Goal: Task Accomplishment & Management: Complete application form

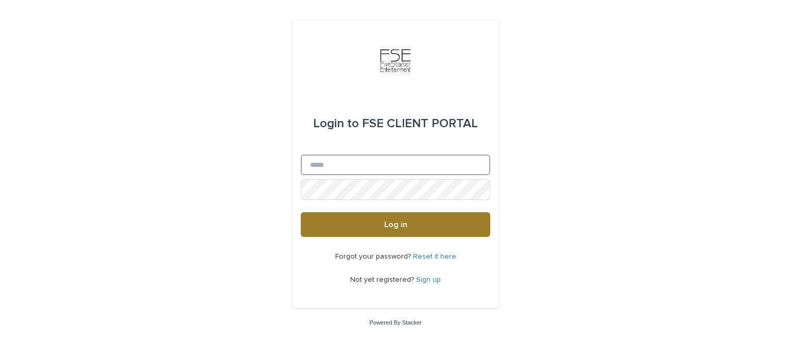
type input "**********"
click at [362, 222] on button "Log in" at bounding box center [395, 224] width 189 height 25
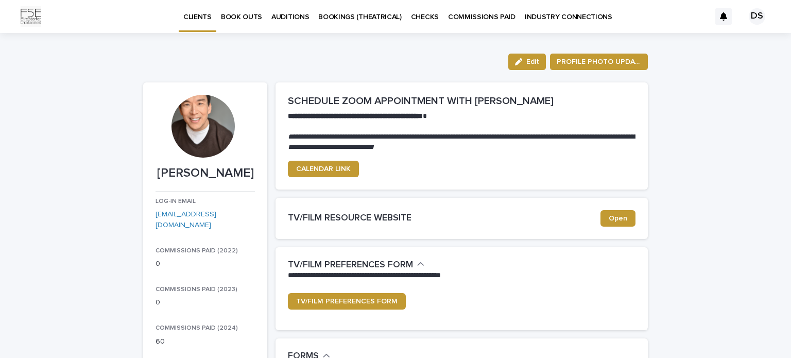
click at [240, 19] on p "BOOK OUTS" at bounding box center [241, 11] width 41 height 22
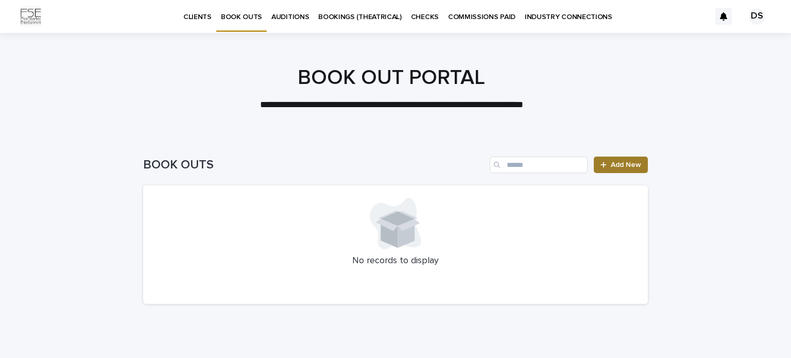
click at [627, 161] on span "Add New" at bounding box center [626, 164] width 30 height 7
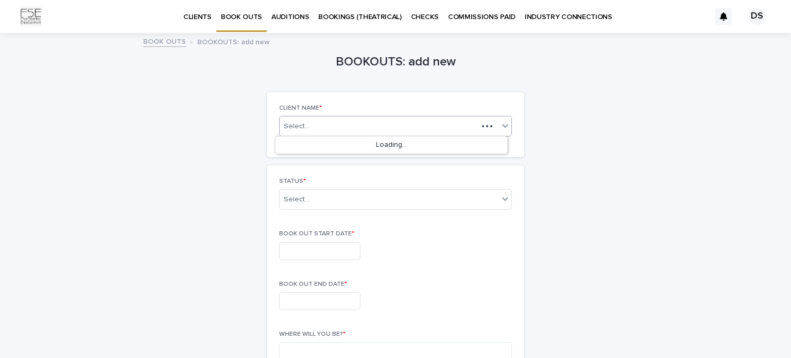
click at [341, 125] on div "Select..." at bounding box center [379, 126] width 198 height 13
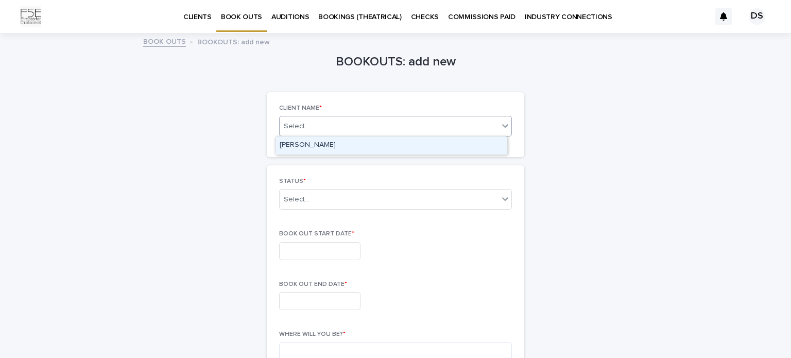
click at [335, 143] on div "[PERSON_NAME]" at bounding box center [391, 145] width 232 height 18
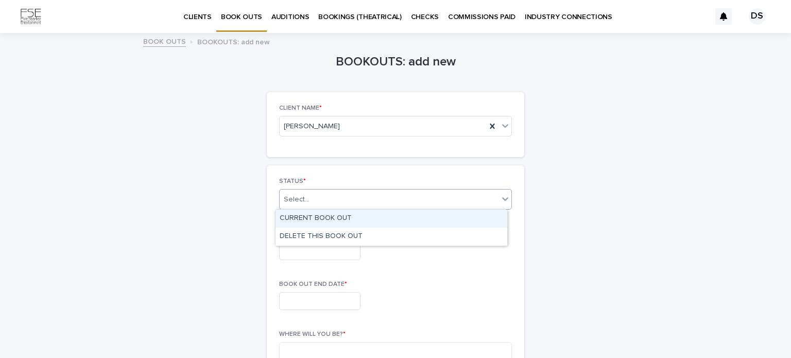
click at [324, 194] on div "Select..." at bounding box center [389, 199] width 219 height 17
click at [323, 216] on div "CURRENT BOOK OUT" at bounding box center [391, 219] width 232 height 18
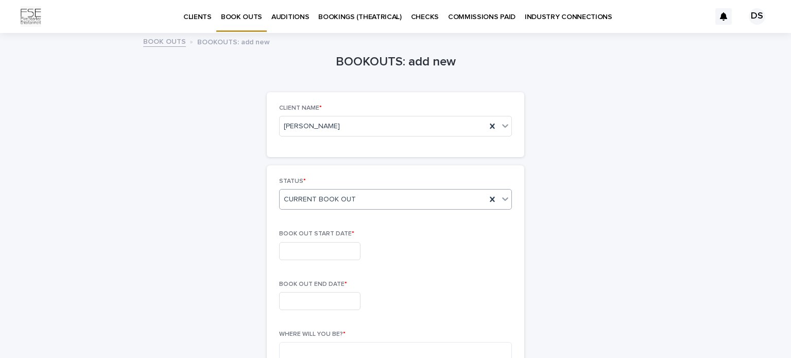
click at [319, 247] on input "text" at bounding box center [319, 251] width 81 height 18
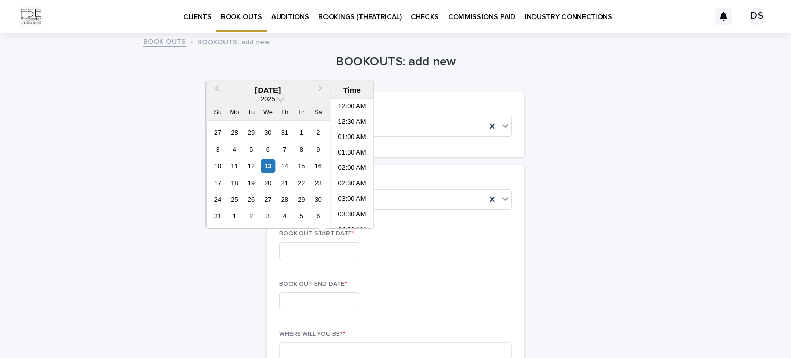
scroll to position [252, 0]
click at [269, 161] on div "13" at bounding box center [268, 166] width 14 height 14
type input "**********"
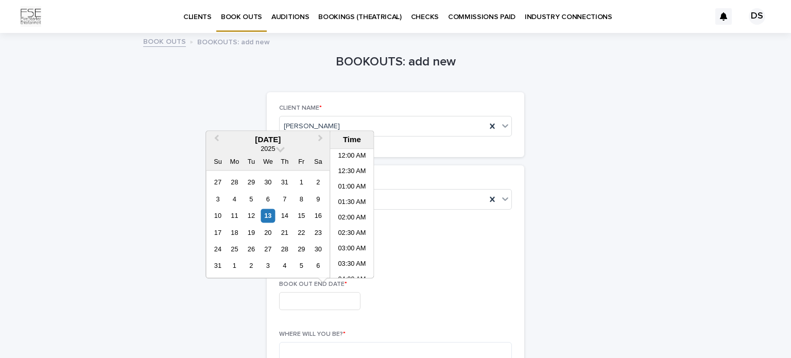
click at [323, 296] on input "text" at bounding box center [319, 301] width 81 height 18
click at [224, 231] on div "17 18 19 20 21 22 23" at bounding box center [268, 232] width 117 height 16
click at [217, 231] on div "17" at bounding box center [218, 232] width 14 height 14
type input "**********"
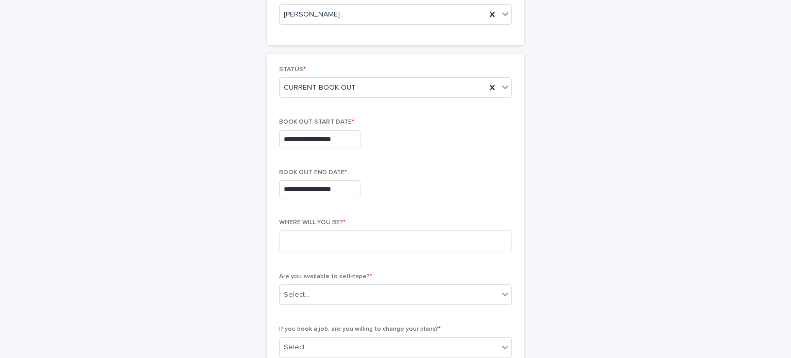
scroll to position [143, 0]
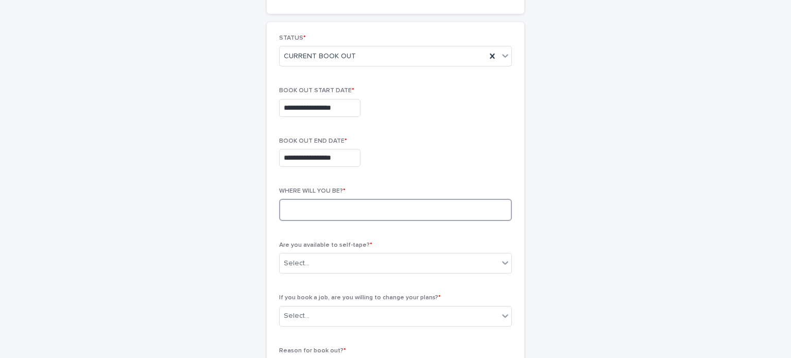
click at [361, 205] on textarea at bounding box center [395, 210] width 233 height 22
type textarea "*"
type textarea "**********"
click at [381, 259] on div "Select..." at bounding box center [389, 263] width 219 height 17
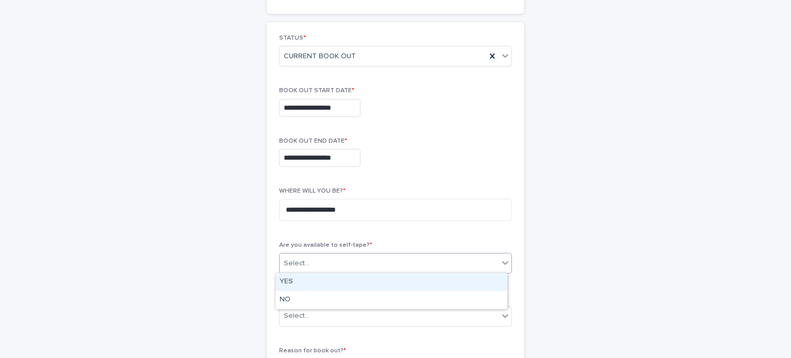
click at [432, 262] on div "Select..." at bounding box center [389, 263] width 219 height 17
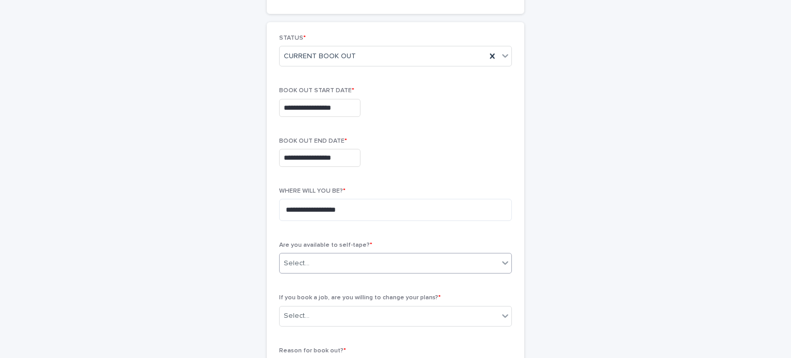
click at [502, 261] on icon at bounding box center [505, 263] width 6 height 4
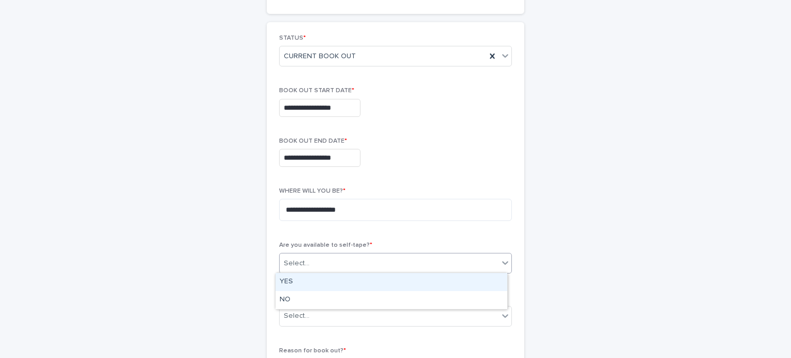
click at [466, 277] on div "YES" at bounding box center [391, 282] width 232 height 18
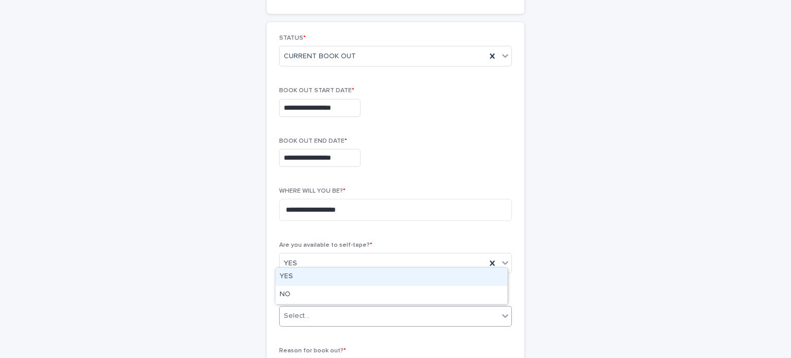
click at [504, 317] on icon at bounding box center [505, 315] width 10 height 10
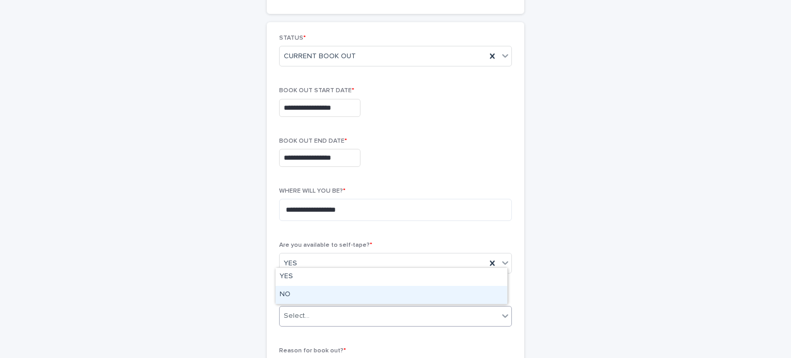
click at [470, 292] on div "NO" at bounding box center [391, 295] width 232 height 18
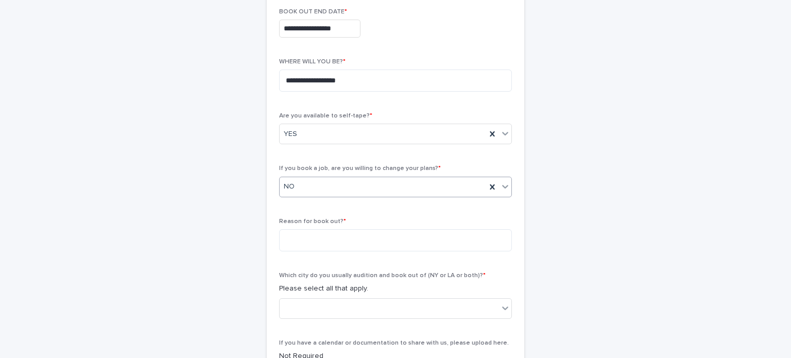
scroll to position [305, 0]
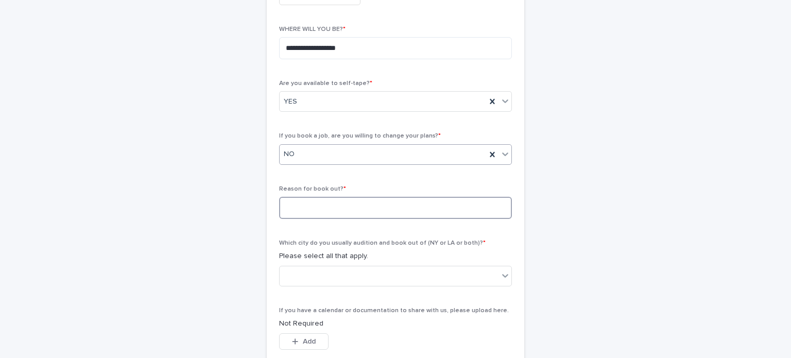
click at [451, 212] on textarea at bounding box center [395, 208] width 233 height 22
type textarea "**********"
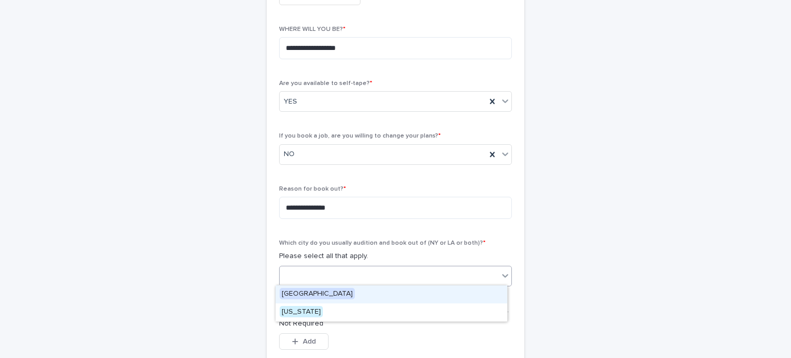
click at [421, 270] on div at bounding box center [389, 275] width 219 height 17
click at [342, 291] on div "[GEOGRAPHIC_DATA]" at bounding box center [391, 294] width 232 height 18
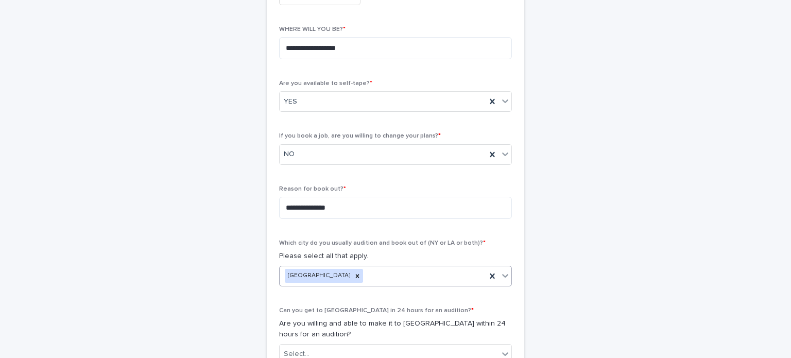
scroll to position [383, 0]
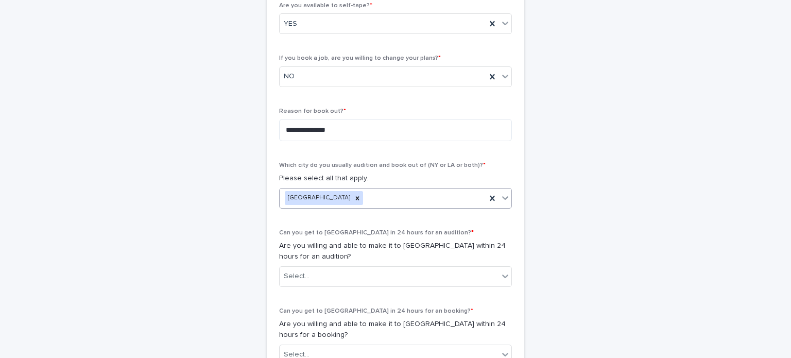
click at [336, 203] on div "[GEOGRAPHIC_DATA]" at bounding box center [383, 198] width 206 height 18
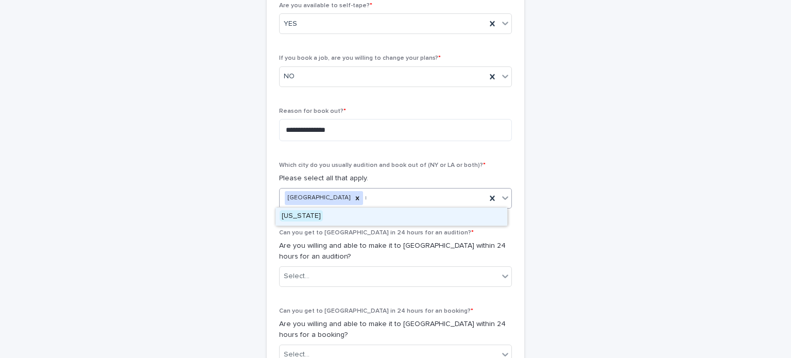
type input "***"
click at [336, 203] on div "[GEOGRAPHIC_DATA] new" at bounding box center [383, 198] width 206 height 18
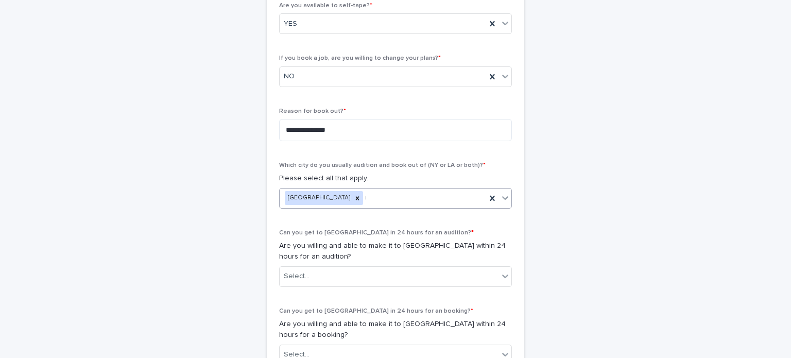
type input "***"
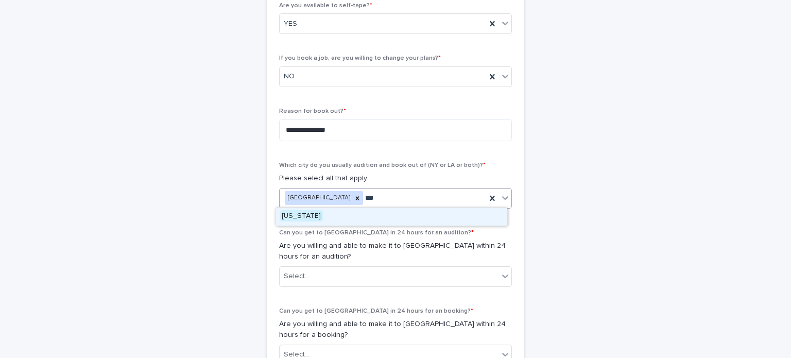
click at [299, 213] on span "[US_STATE]" at bounding box center [301, 215] width 43 height 11
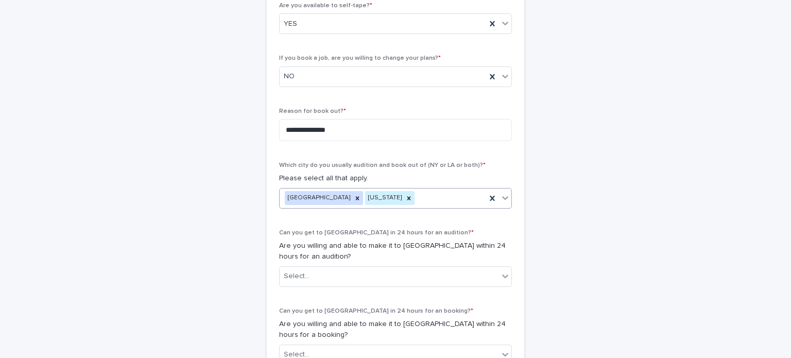
scroll to position [461, 0]
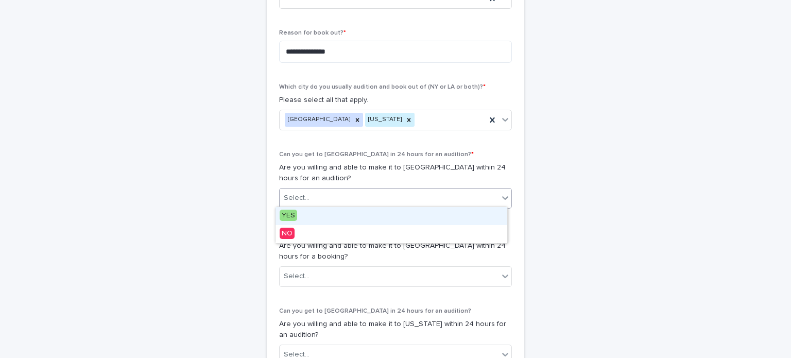
click at [310, 199] on input "text" at bounding box center [310, 198] width 1 height 9
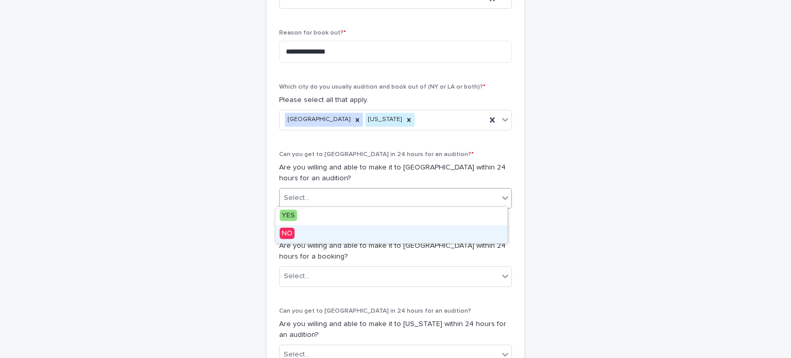
click at [290, 236] on span "NO" at bounding box center [287, 233] width 15 height 11
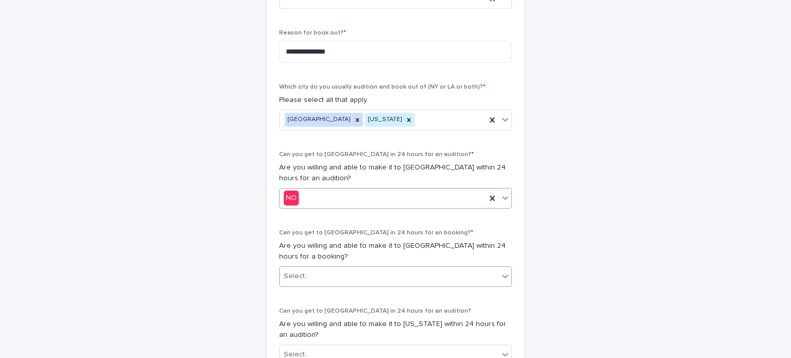
click at [284, 271] on div "Select..." at bounding box center [297, 276] width 26 height 11
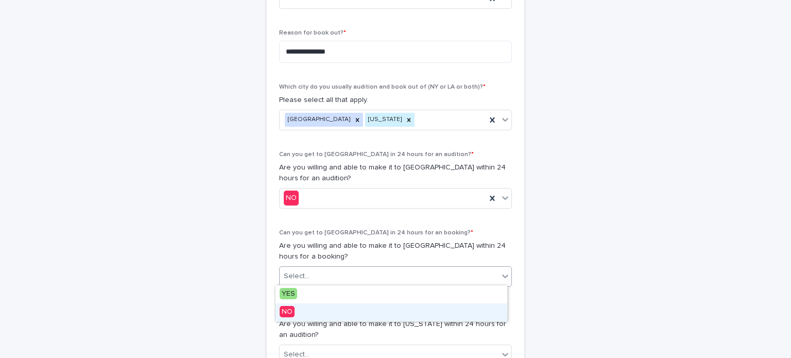
click at [286, 308] on span "NO" at bounding box center [287, 311] width 15 height 11
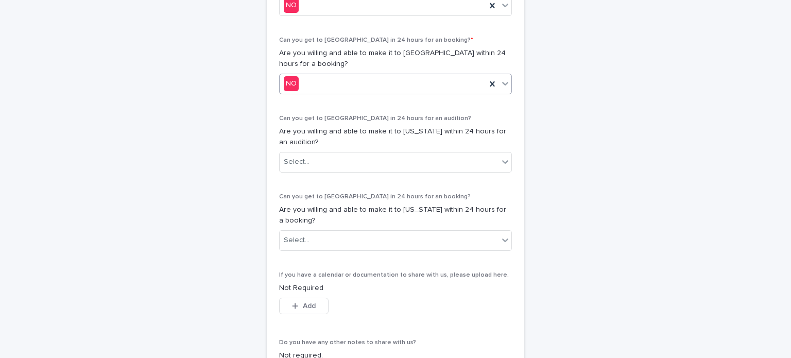
scroll to position [682, 0]
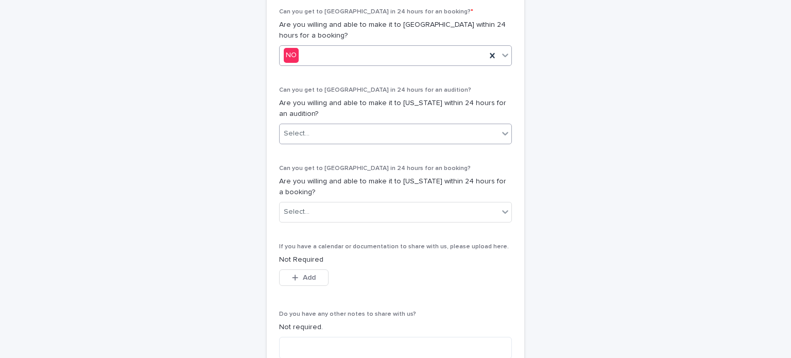
click at [371, 126] on div "Select..." at bounding box center [389, 133] width 219 height 17
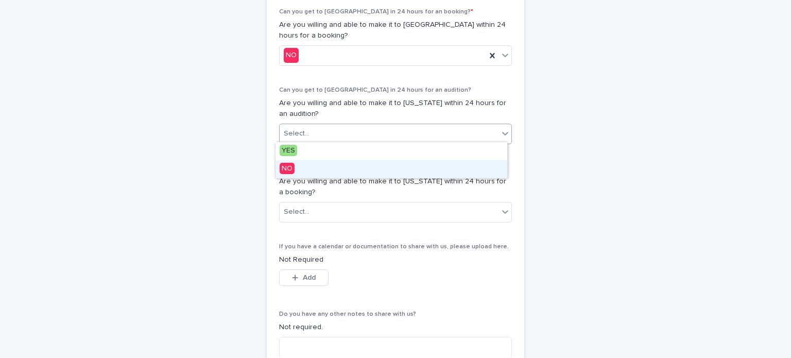
click at [321, 166] on div "NO" at bounding box center [391, 169] width 232 height 18
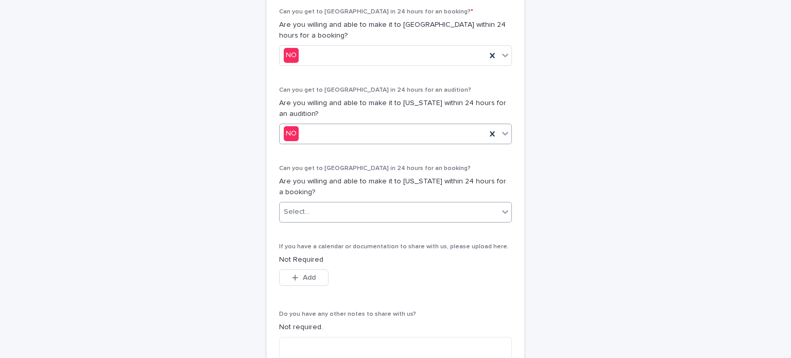
click at [318, 207] on div "Select..." at bounding box center [389, 211] width 219 height 17
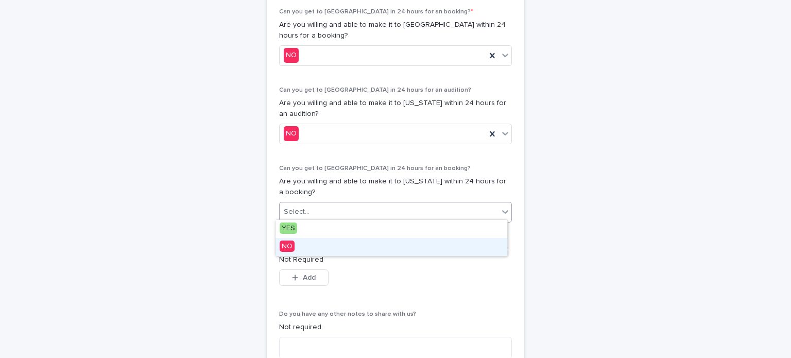
click at [309, 244] on div "NO" at bounding box center [391, 247] width 232 height 18
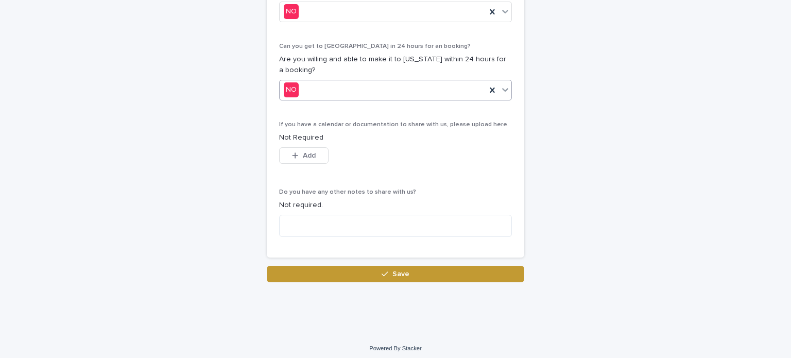
scroll to position [806, 0]
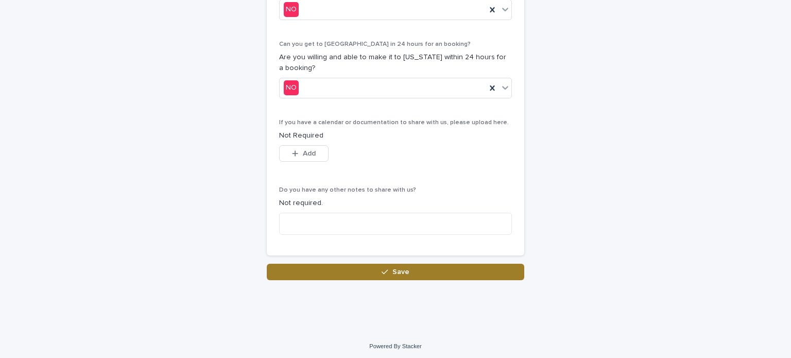
click at [423, 271] on button "Save" at bounding box center [395, 272] width 257 height 16
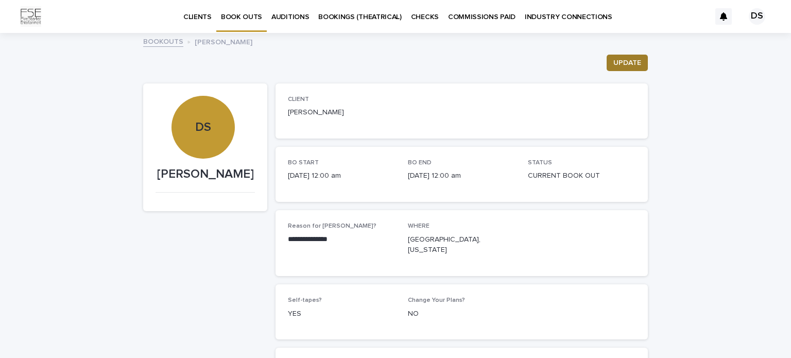
click at [622, 59] on span "UPDATE" at bounding box center [627, 63] width 28 height 10
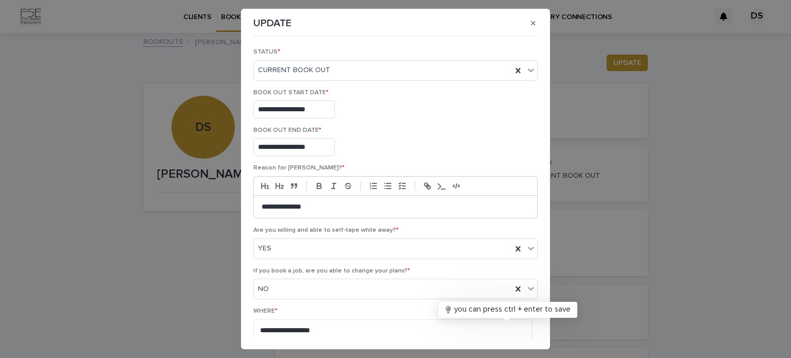
scroll to position [124, 0]
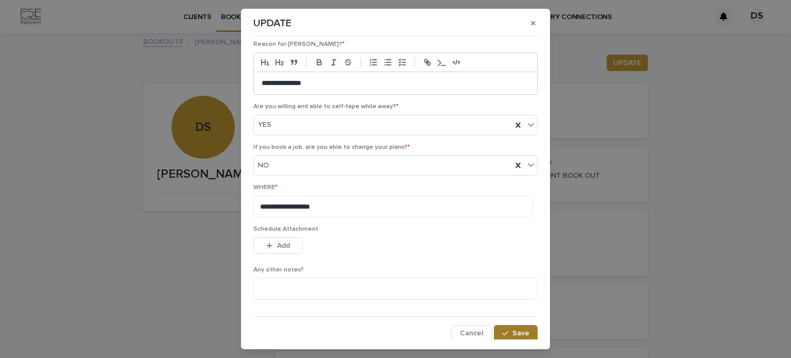
click at [512, 336] on button "Save" at bounding box center [516, 333] width 44 height 16
